Goal: Task Accomplishment & Management: Manage account settings

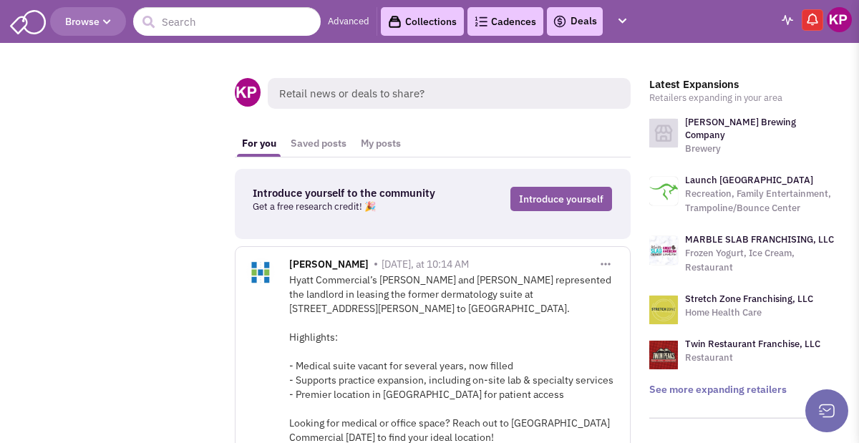
click at [578, 16] on link "Deals" at bounding box center [575, 21] width 44 height 17
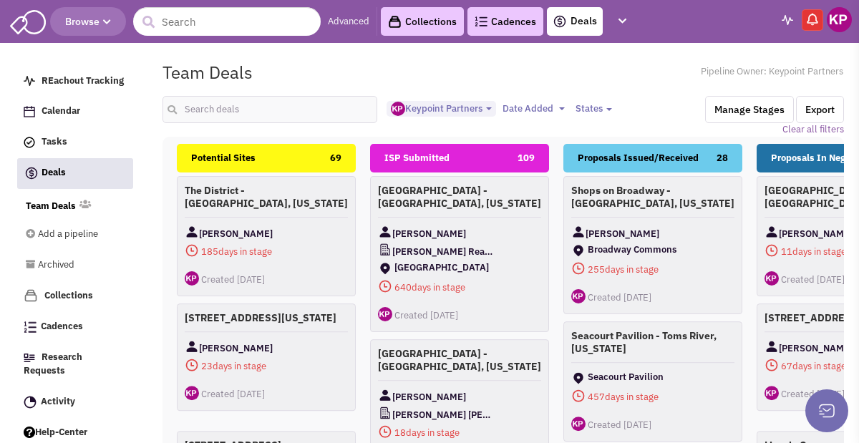
select select "1896"
select select
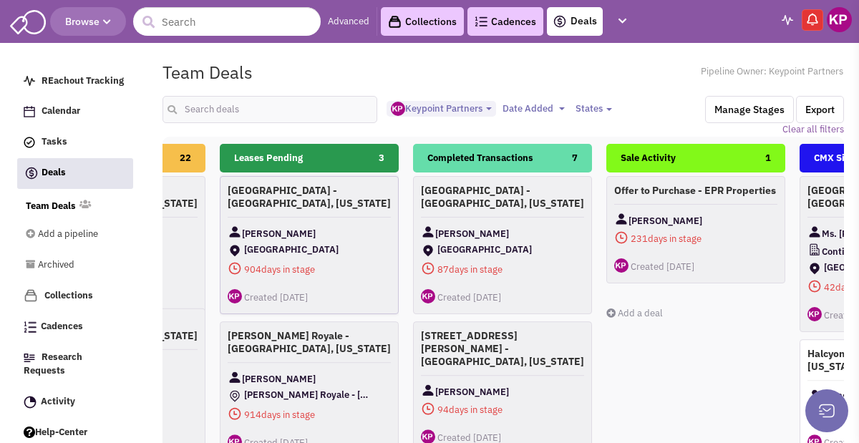
scroll to position [0, 933]
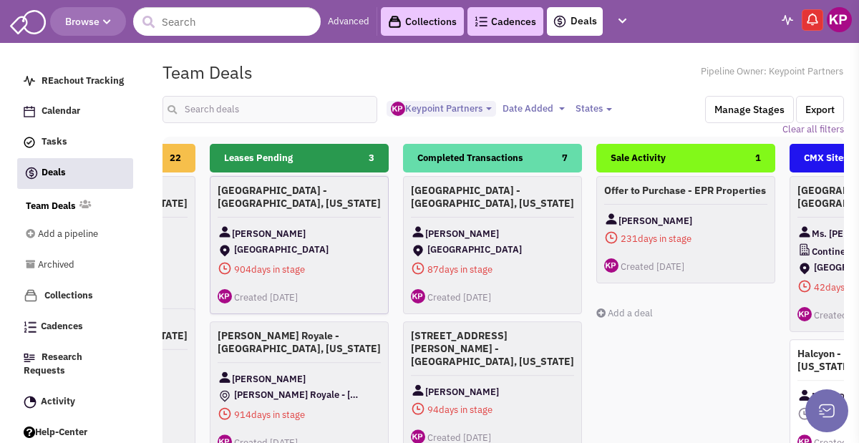
drag, startPoint x: 756, startPoint y: 157, endPoint x: 289, endPoint y: 177, distance: 467.0
click at [289, 177] on div "Potential Sites 69 The District - Muncy, Pennsylvania Nate Cretarolo 185 days i…" at bounding box center [588, 394] width 2705 height 501
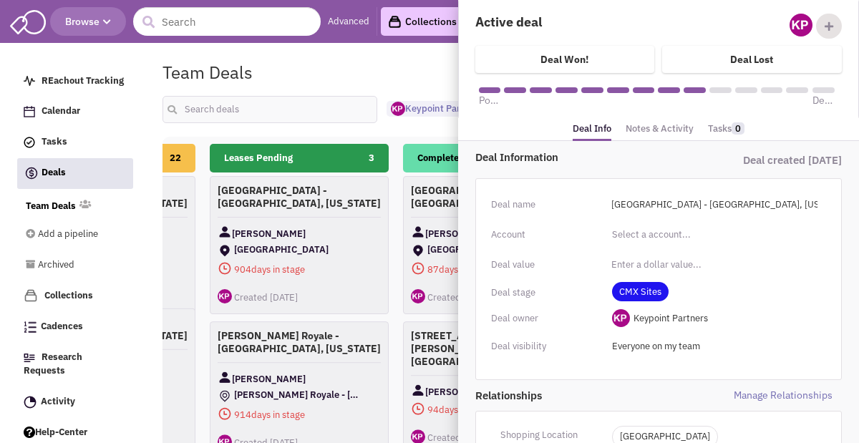
click at [675, 130] on link "Notes & Activity" at bounding box center [660, 129] width 68 height 21
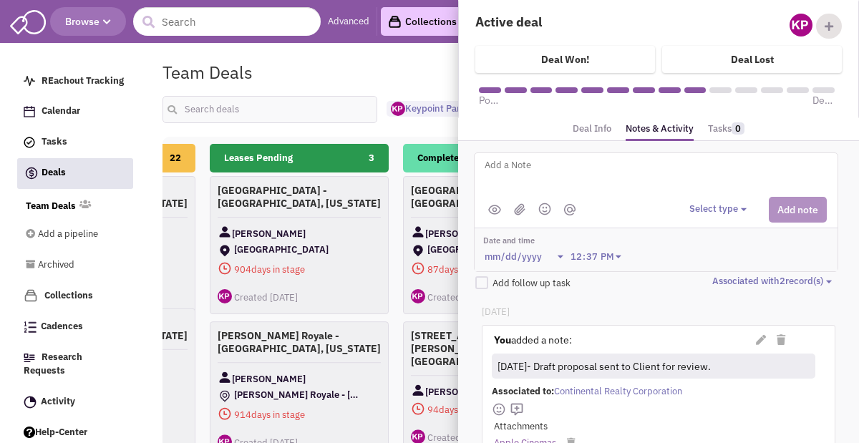
click at [623, 172] on textarea at bounding box center [660, 176] width 354 height 39
type textarea "8/28/25- Proposal issued."
click at [716, 205] on button "Select type" at bounding box center [720, 210] width 62 height 14
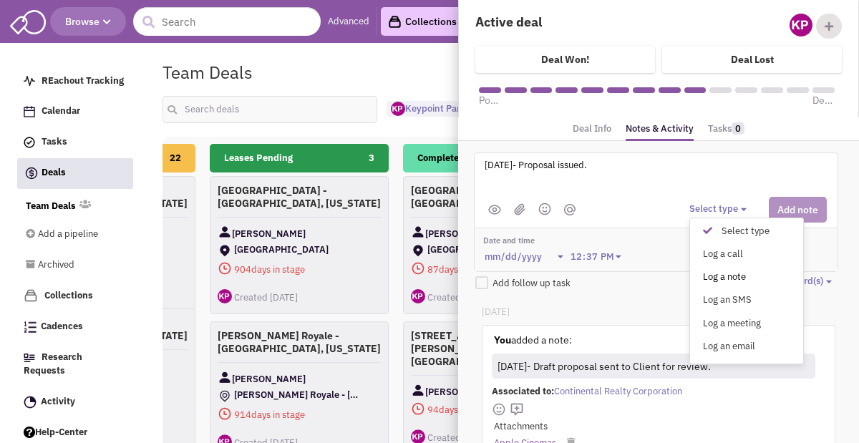
click at [710, 280] on div "Log a note" at bounding box center [711, 278] width 35 height 14
